Goal: Task Accomplishment & Management: Complete application form

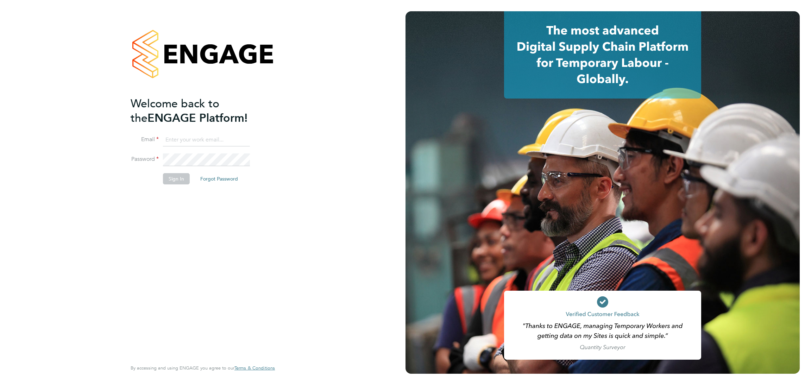
type input "rebecca.cahill@randstadcpe.com"
click at [183, 179] on button "Sign In" at bounding box center [176, 178] width 27 height 11
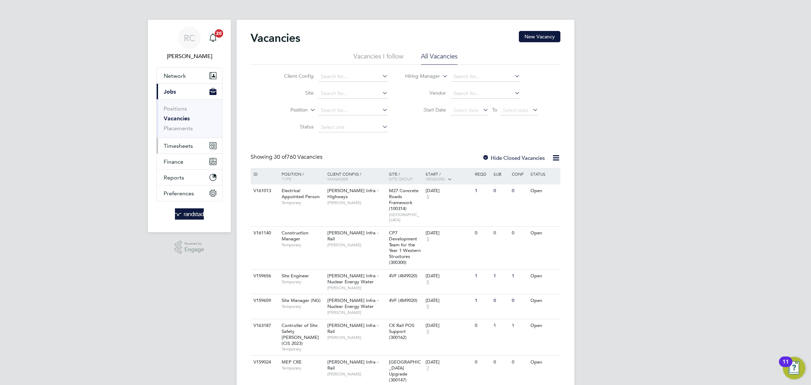
click at [188, 147] on span "Timesheets" at bounding box center [178, 146] width 29 height 7
click at [186, 121] on link "Timesheets" at bounding box center [178, 124] width 29 height 7
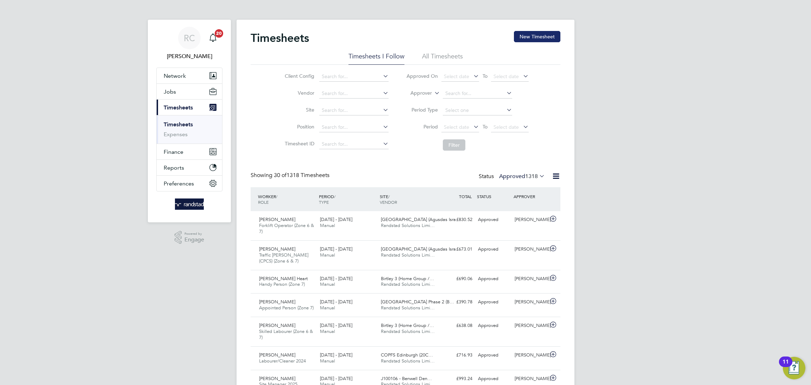
click at [550, 39] on button "New Timesheet" at bounding box center [537, 36] width 46 height 11
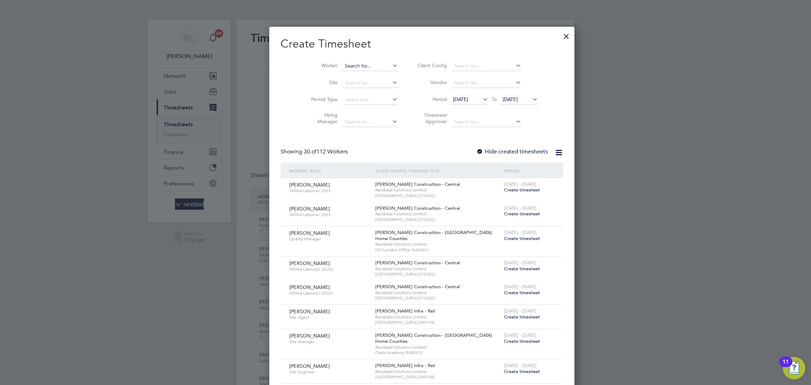
click at [352, 61] on input at bounding box center [370, 66] width 55 height 10
click at [356, 78] on li "[PERSON_NAME] er" at bounding box center [356, 76] width 61 height 10
type input "[PERSON_NAME]"
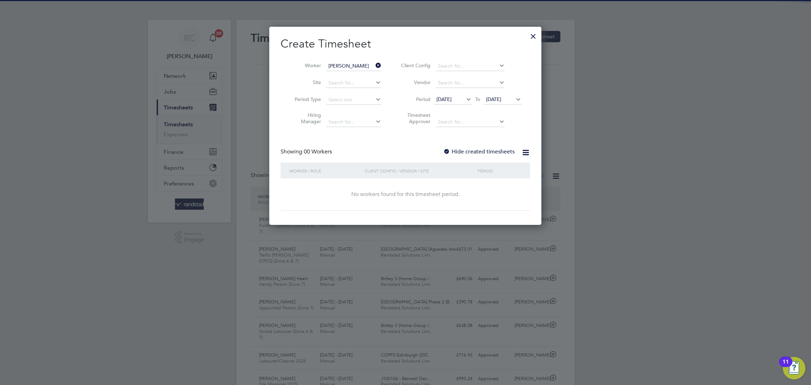
click at [478, 152] on label "Hide created timesheets" at bounding box center [478, 151] width 71 height 7
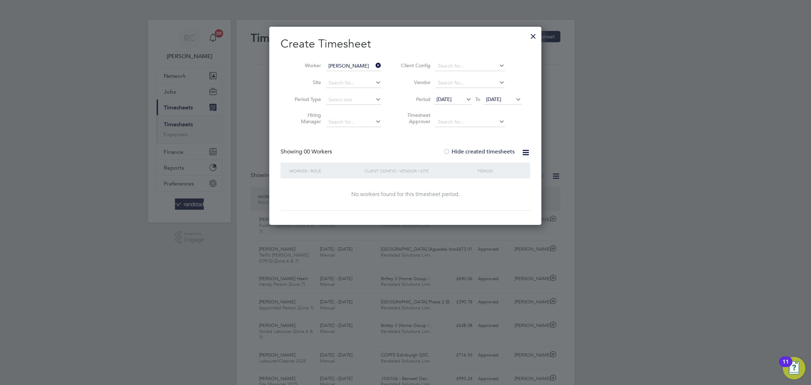
click at [501, 97] on span "[DATE]" at bounding box center [493, 99] width 15 height 6
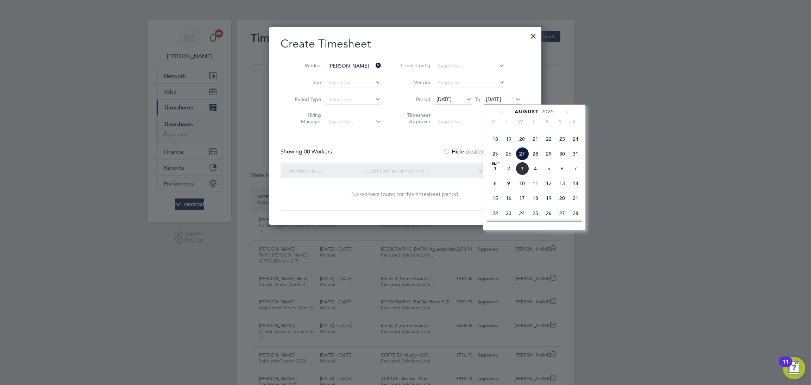
click at [578, 175] on span "7" at bounding box center [575, 168] width 13 height 13
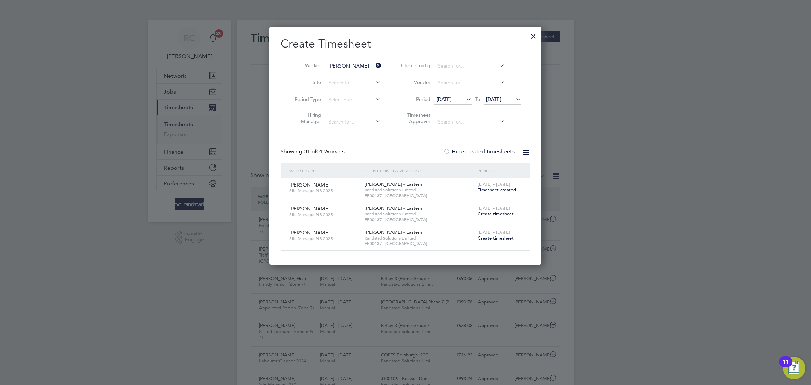
click at [502, 190] on span "Timesheet created" at bounding box center [497, 190] width 38 height 6
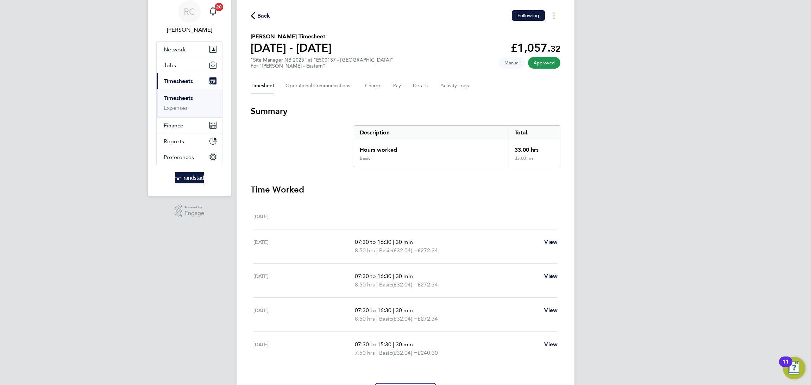
click at [264, 17] on span "Back" at bounding box center [263, 16] width 13 height 8
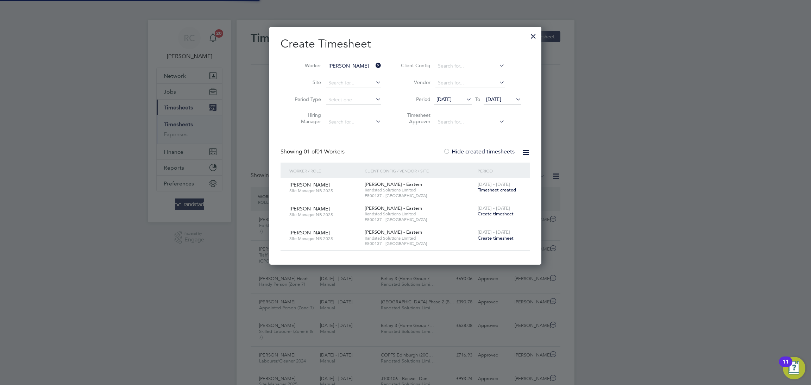
click at [507, 214] on span "Create timesheet" at bounding box center [496, 214] width 36 height 6
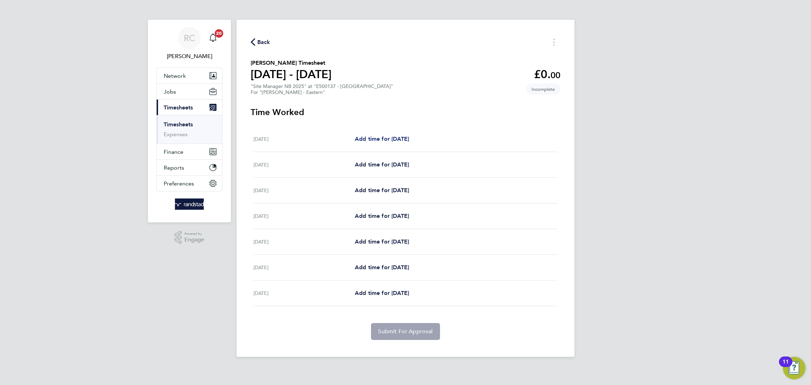
click at [402, 136] on span "Add time for [DATE]" at bounding box center [382, 139] width 54 height 7
select select "60"
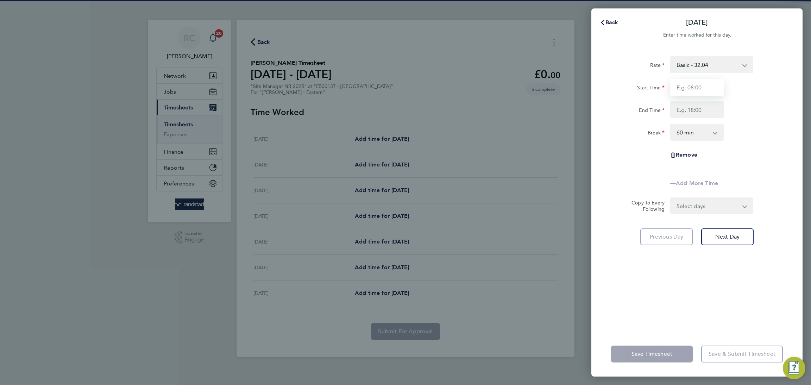
click at [684, 90] on input "Start Time" at bounding box center [697, 87] width 54 height 17
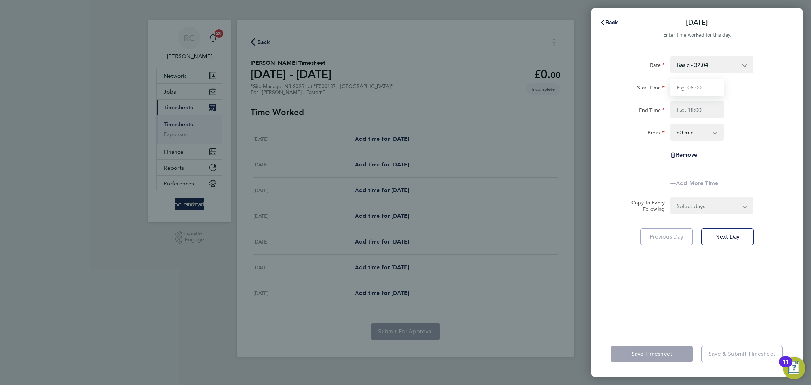
type input "07:00"
click at [699, 85] on input "07:00" at bounding box center [697, 87] width 54 height 17
click at [688, 85] on input "07:00" at bounding box center [697, 87] width 54 height 17
click at [699, 88] on input "07:00" at bounding box center [697, 87] width 54 height 17
